Goal: Transaction & Acquisition: Purchase product/service

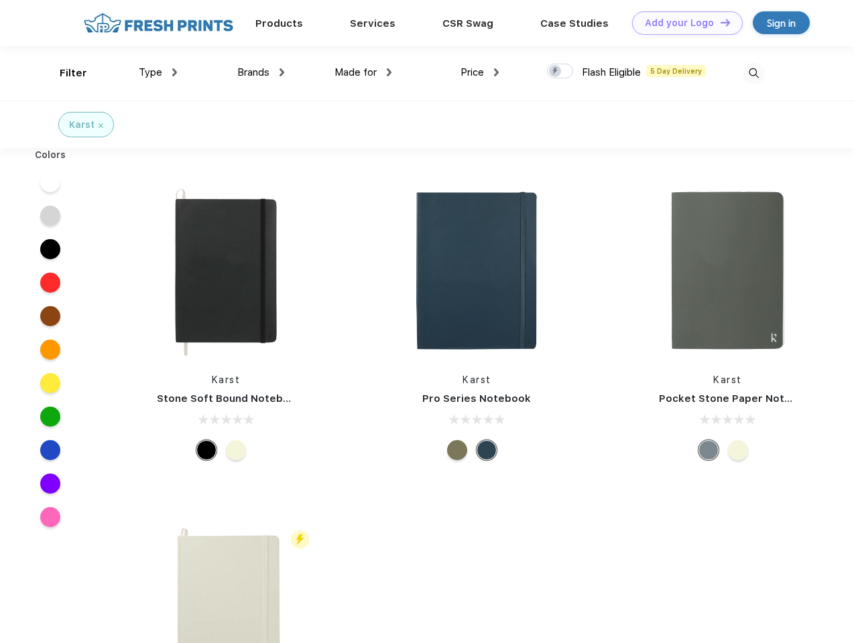
click at [682, 23] on link "Add your Logo Design Tool" at bounding box center [687, 22] width 111 height 23
click at [0, 0] on div "Design Tool" at bounding box center [0, 0] width 0 height 0
click at [719, 22] on link "Add your Logo Design Tool" at bounding box center [687, 22] width 111 height 23
click at [64, 73] on div "Filter" at bounding box center [73, 73] width 27 height 15
click at [158, 72] on span "Type" at bounding box center [150, 72] width 23 height 12
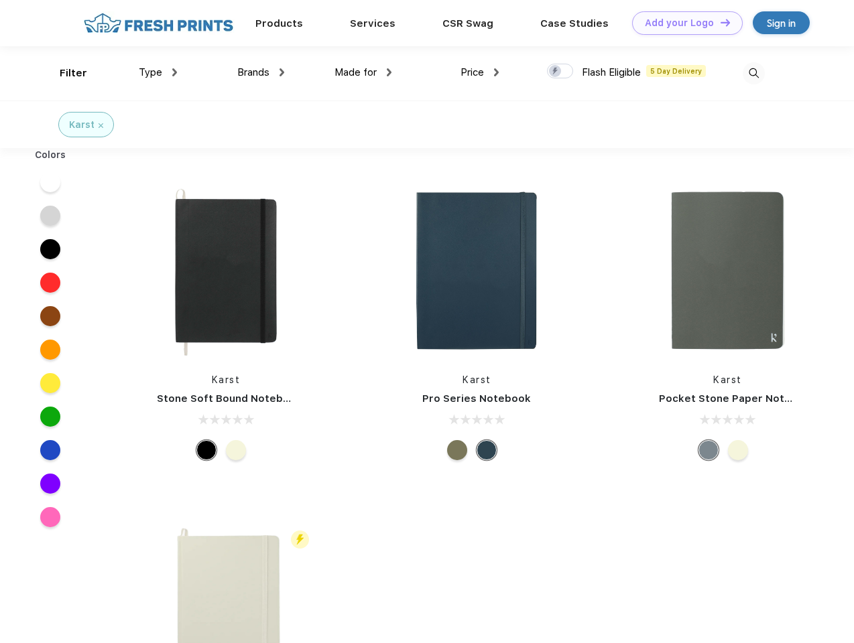
click at [261, 72] on span "Brands" at bounding box center [253, 72] width 32 height 12
click at [363, 72] on span "Made for" at bounding box center [355, 72] width 42 height 12
click at [480, 72] on span "Price" at bounding box center [471, 72] width 23 height 12
click at [560, 72] on div at bounding box center [560, 71] width 26 height 15
click at [555, 72] on input "checkbox" at bounding box center [551, 67] width 9 height 9
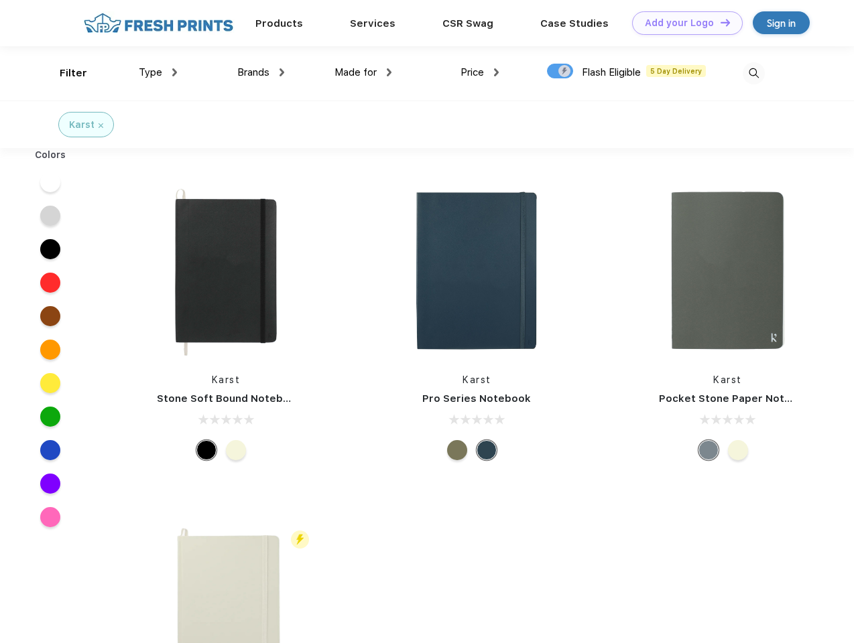
click at [753, 73] on img at bounding box center [753, 73] width 22 height 22
